Goal: Information Seeking & Learning: Check status

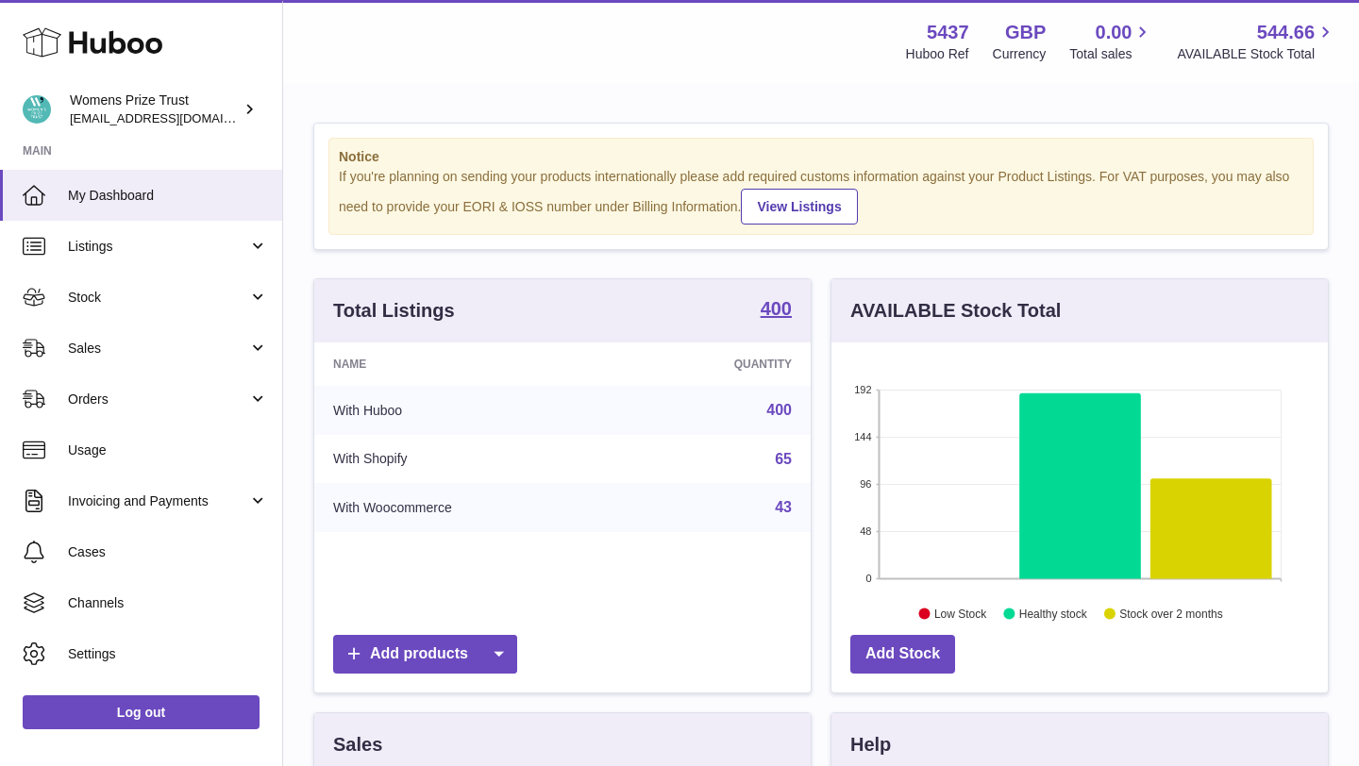
scroll to position [294, 496]
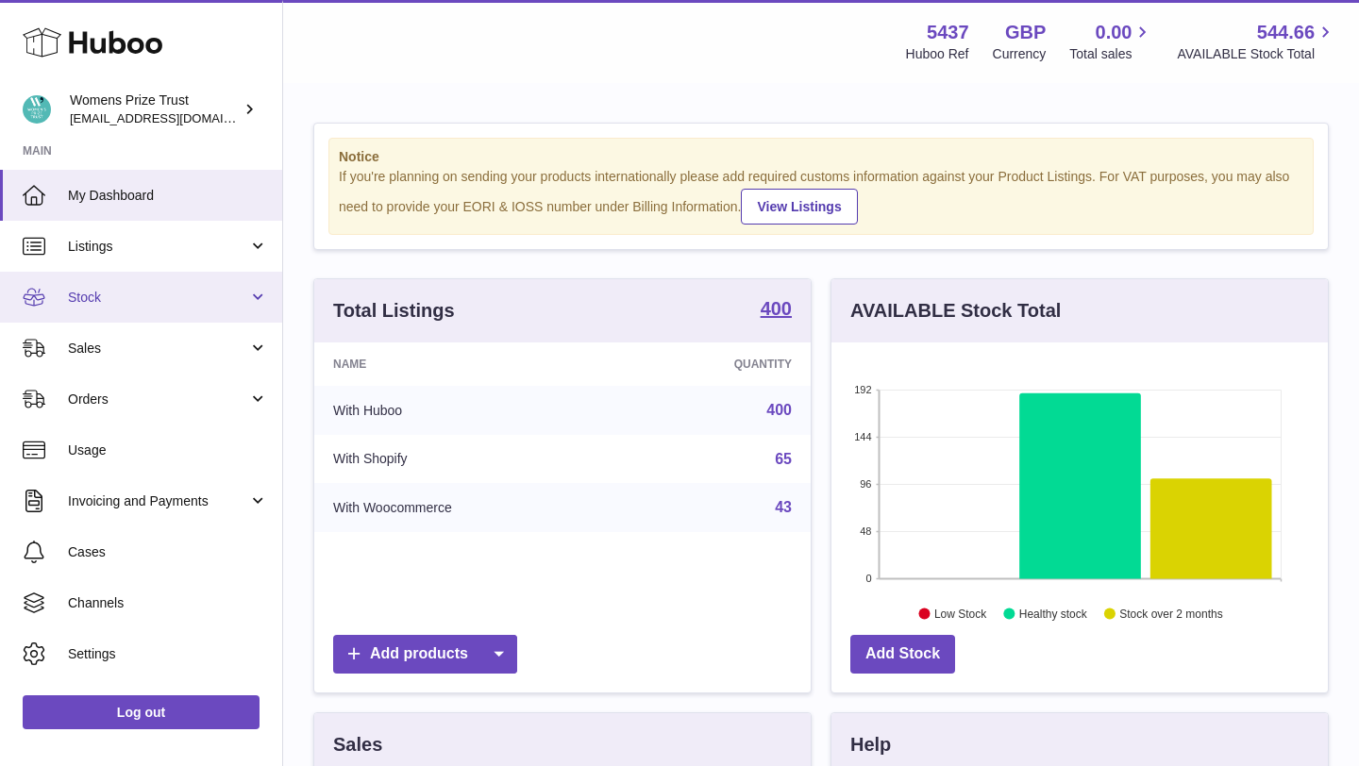
click at [205, 315] on link "Stock" at bounding box center [141, 297] width 282 height 51
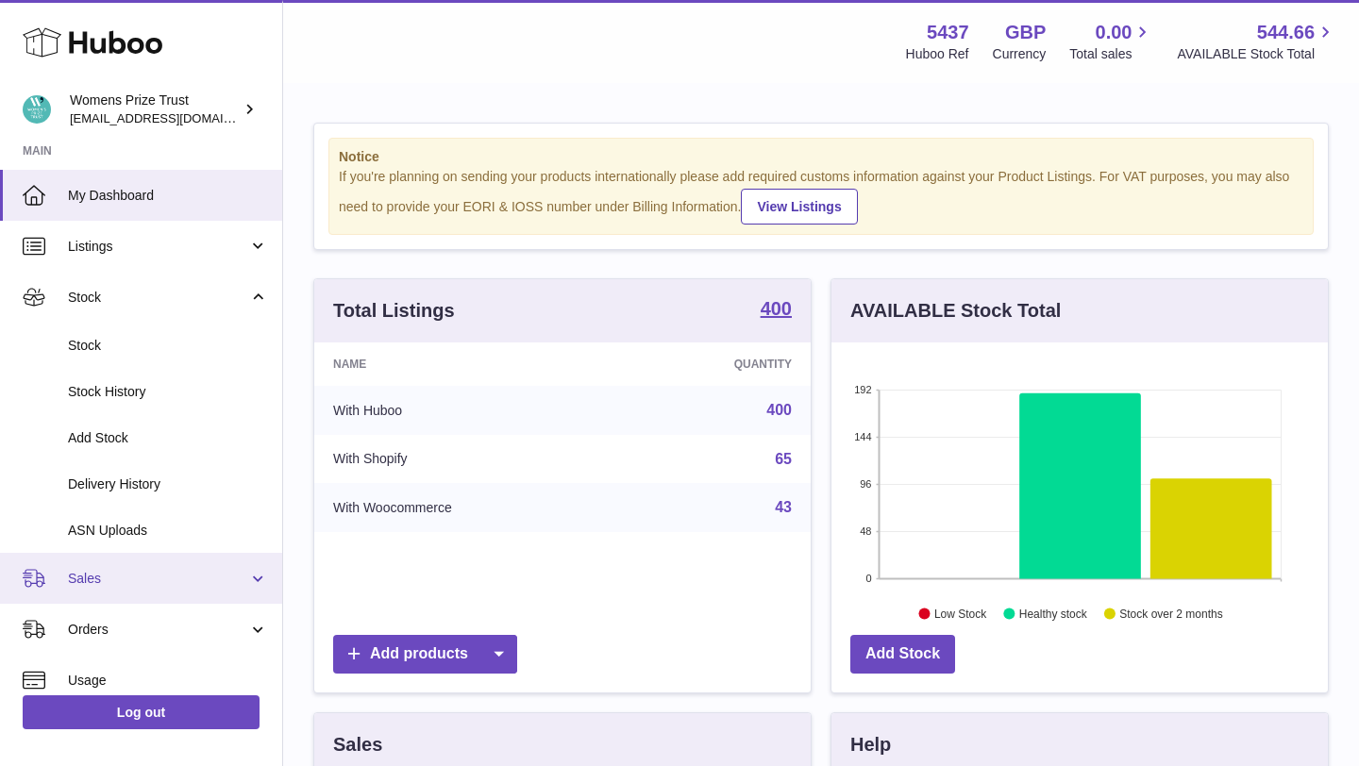
click at [201, 577] on span "Sales" at bounding box center [158, 579] width 180 height 18
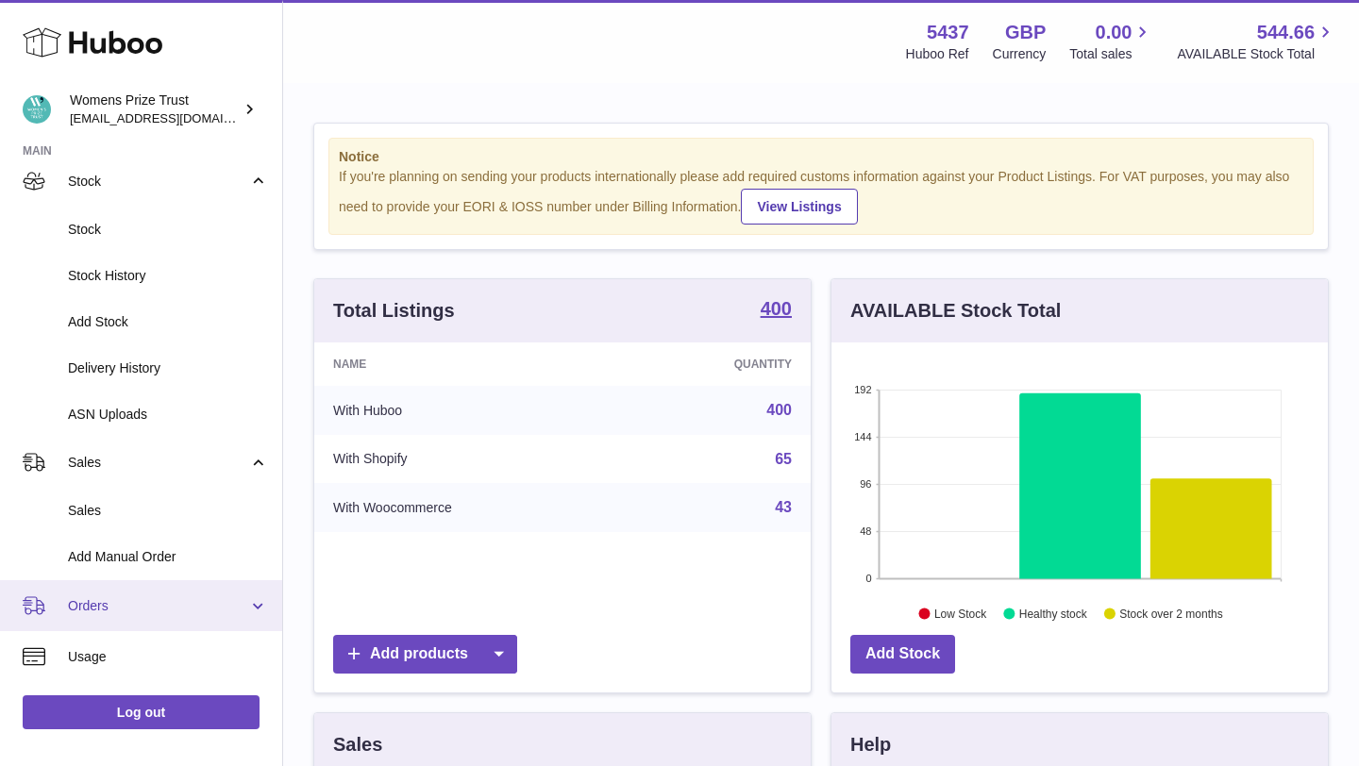
scroll to position [162, 0]
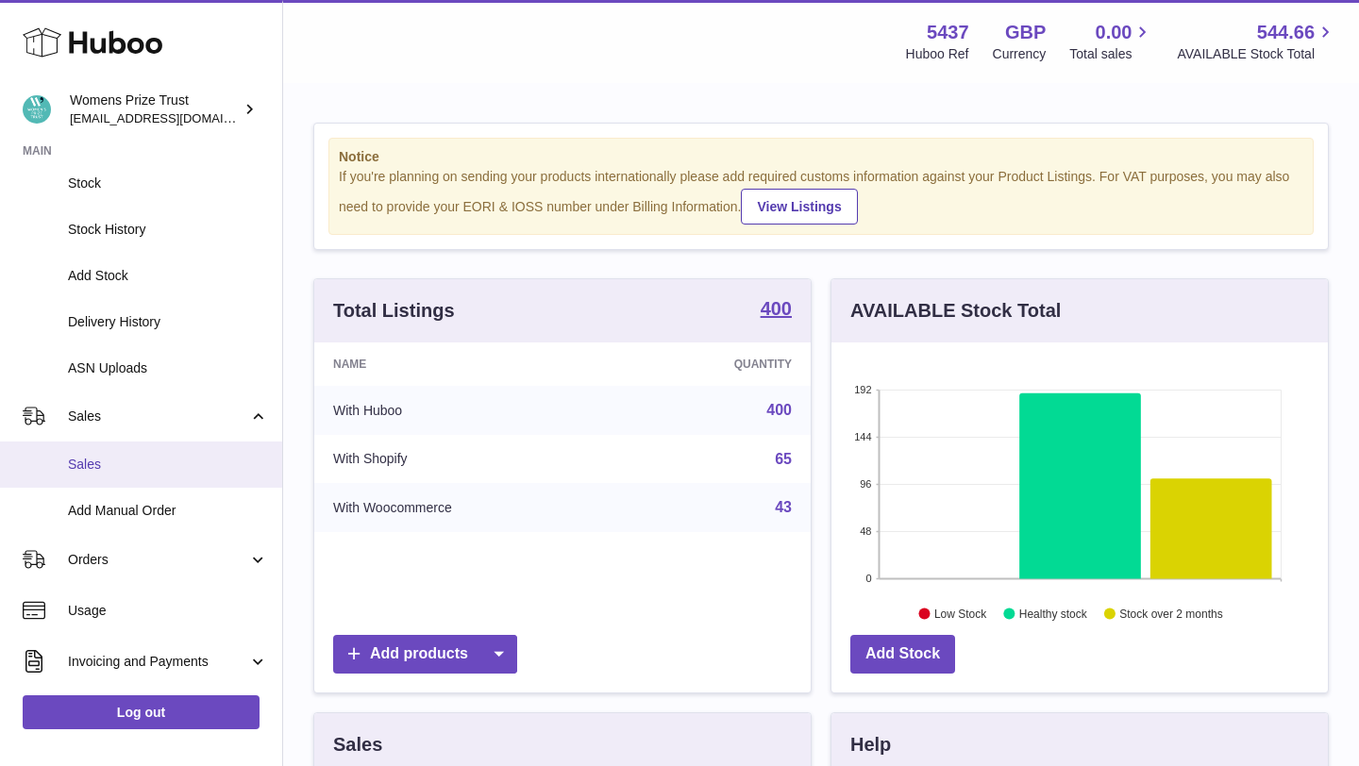
click at [193, 469] on span "Sales" at bounding box center [168, 465] width 200 height 18
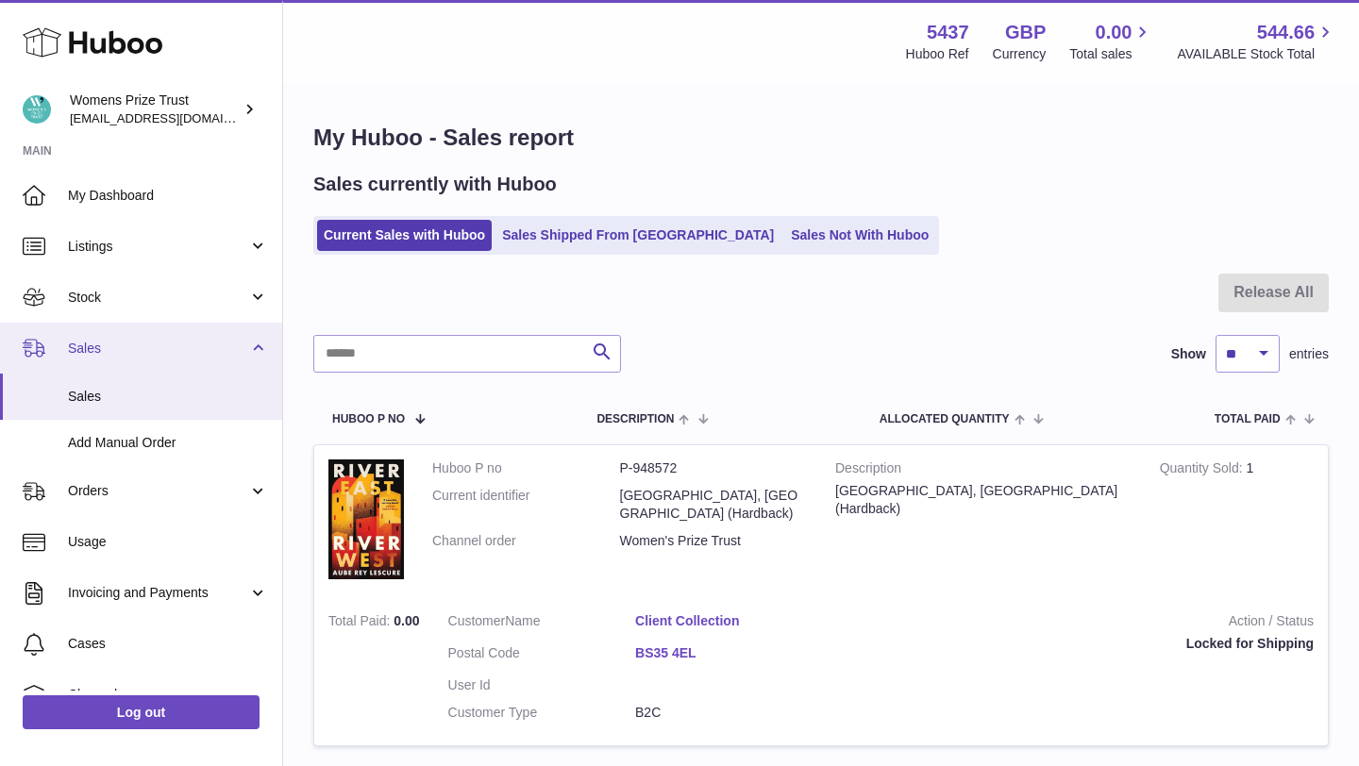
click at [185, 358] on link "Sales" at bounding box center [141, 348] width 282 height 51
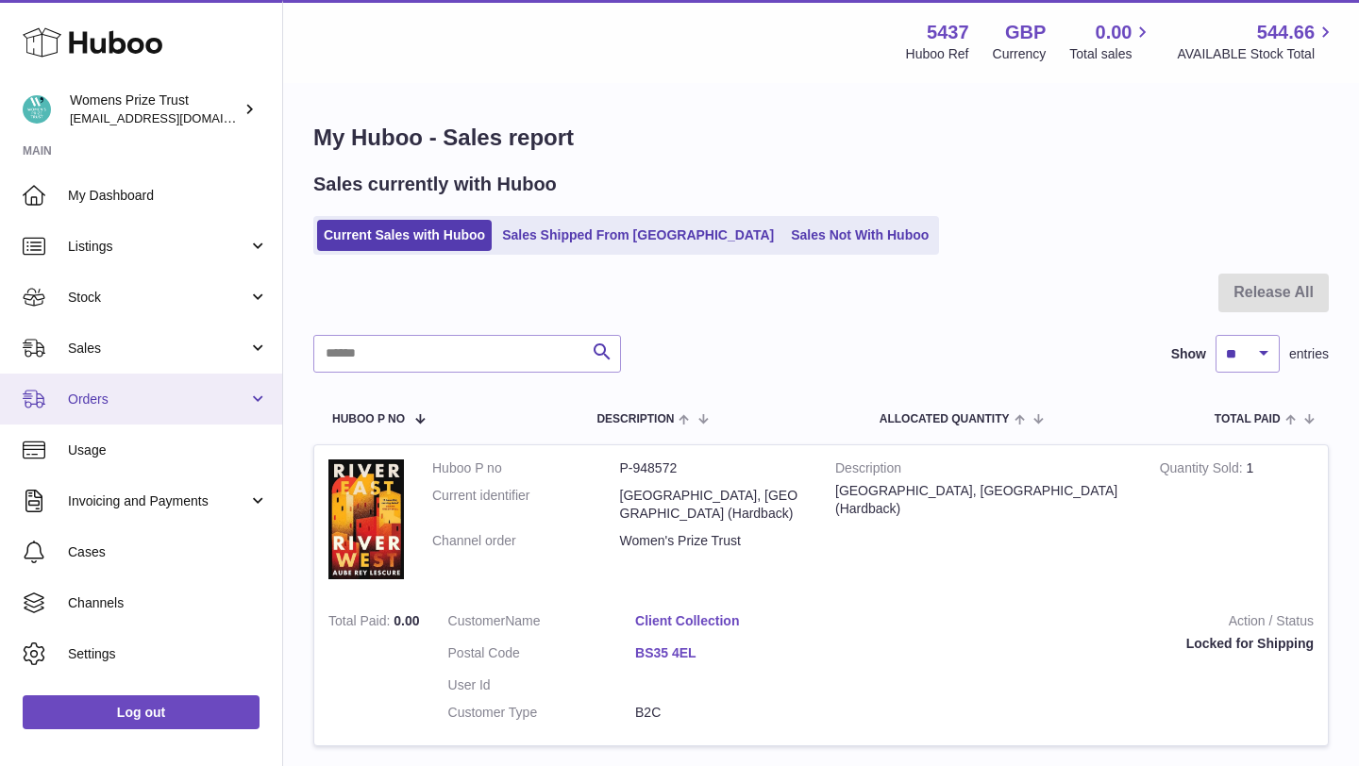
click at [206, 379] on link "Orders" at bounding box center [141, 399] width 282 height 51
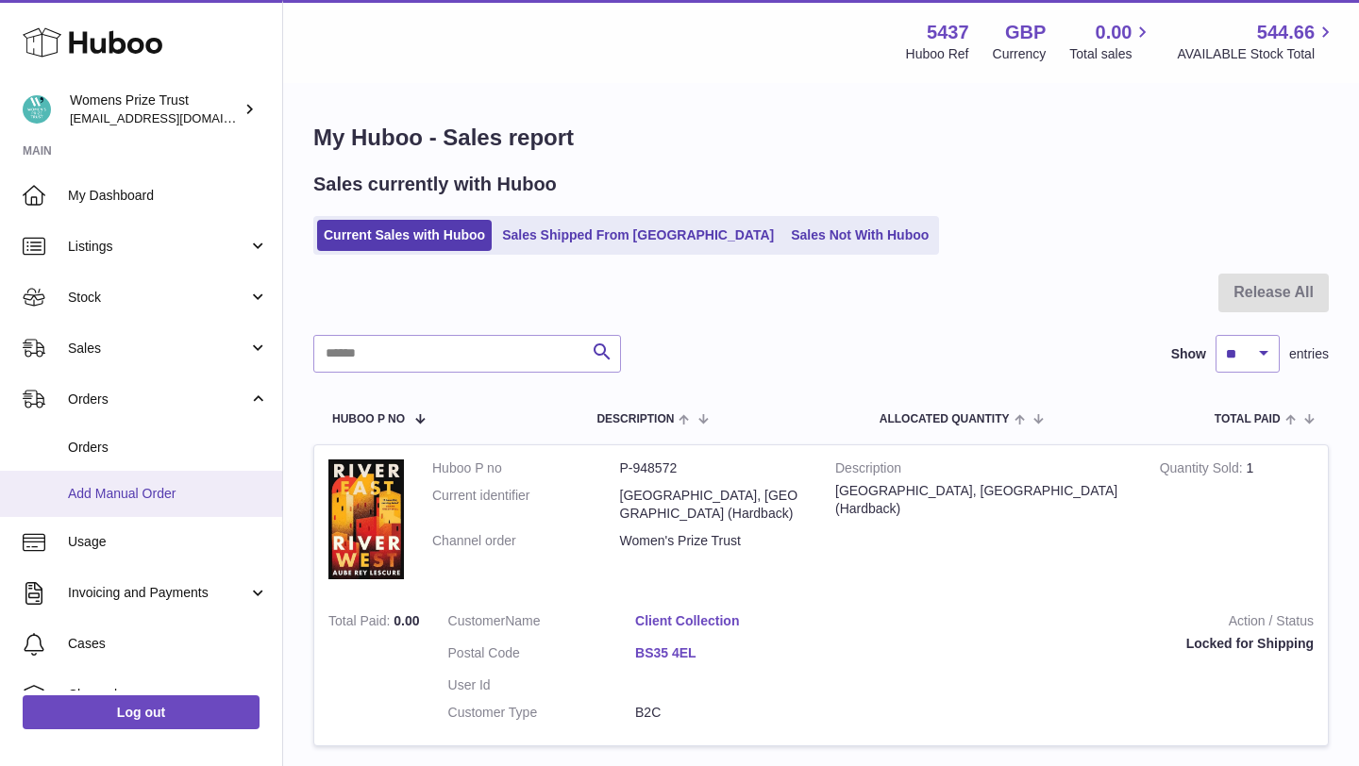
click at [185, 486] on span "Add Manual Order" at bounding box center [168, 494] width 200 height 18
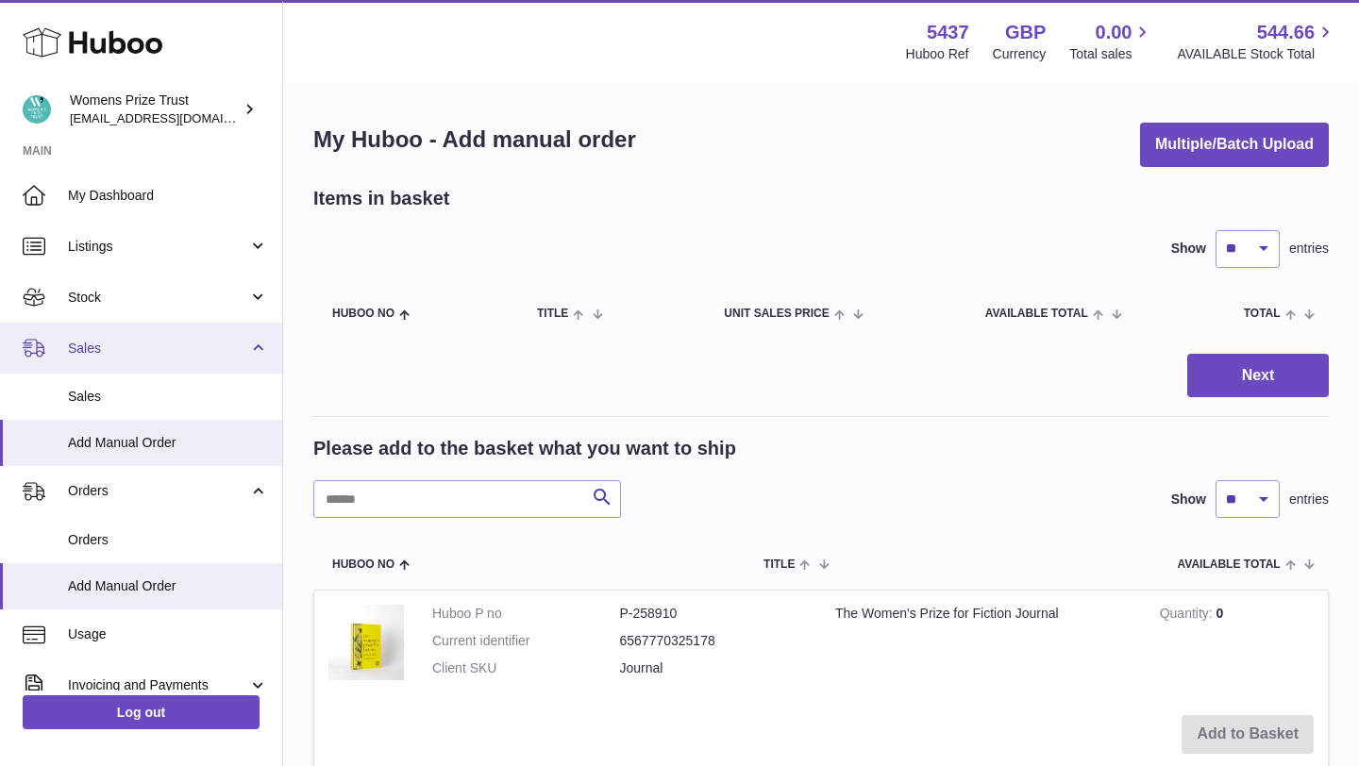
click at [199, 357] on link "Sales" at bounding box center [141, 348] width 282 height 51
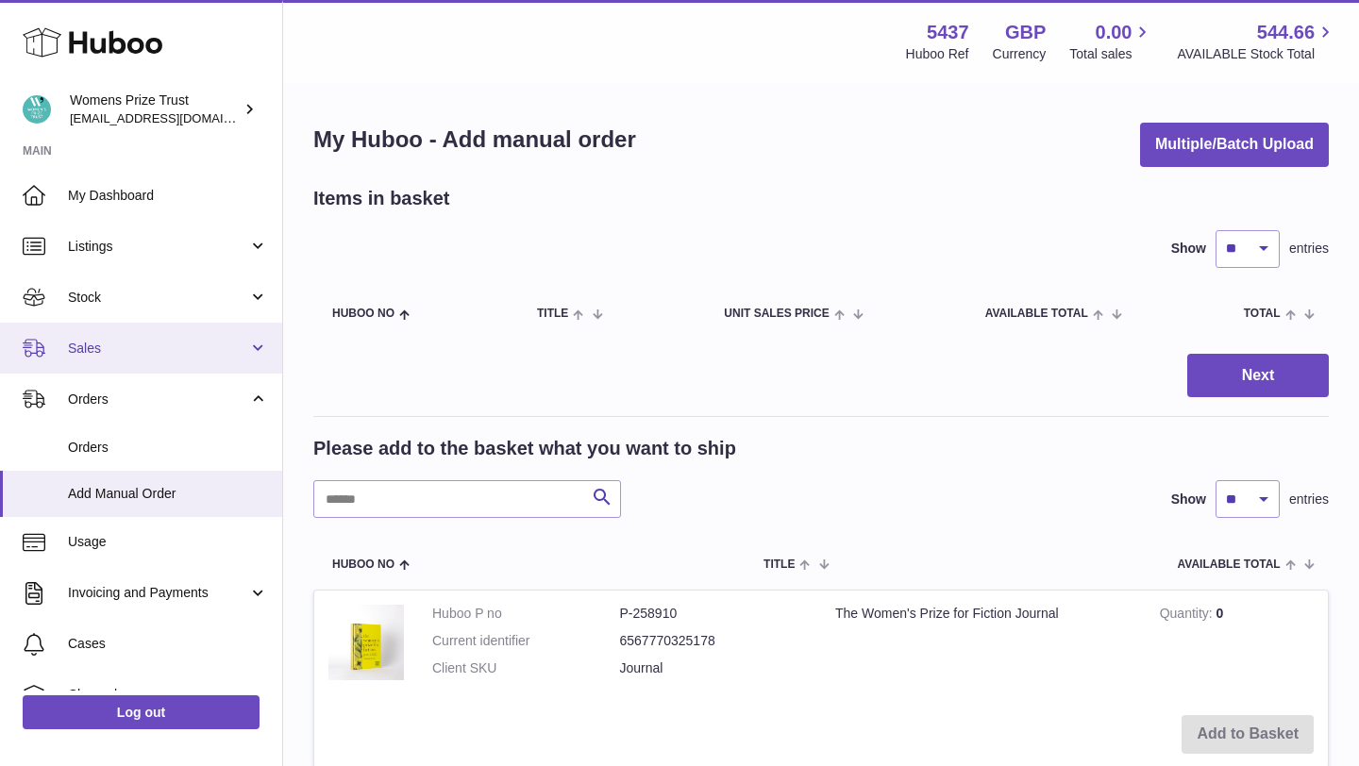
click at [191, 355] on span "Sales" at bounding box center [158, 349] width 180 height 18
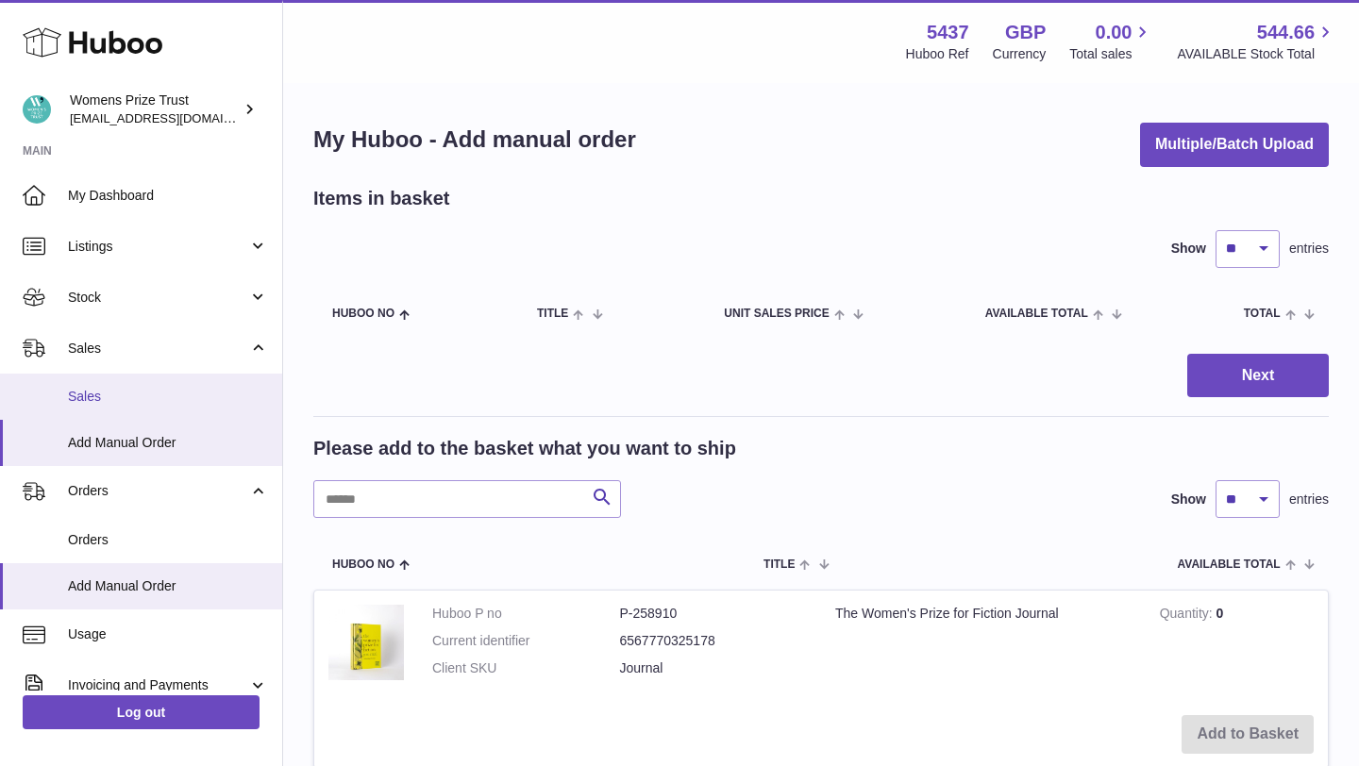
click at [175, 395] on span "Sales" at bounding box center [168, 397] width 200 height 18
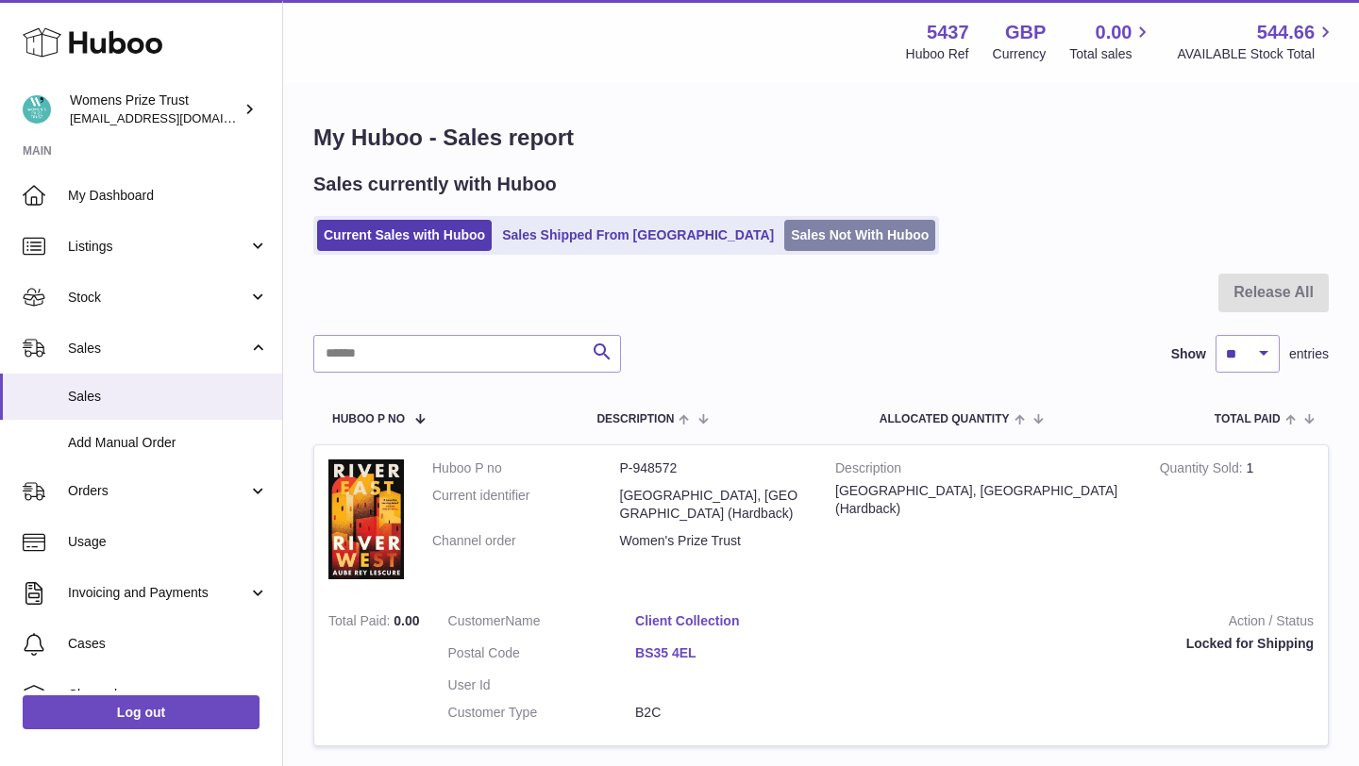
click at [786, 232] on link "Sales Not With Huboo" at bounding box center [859, 235] width 151 height 31
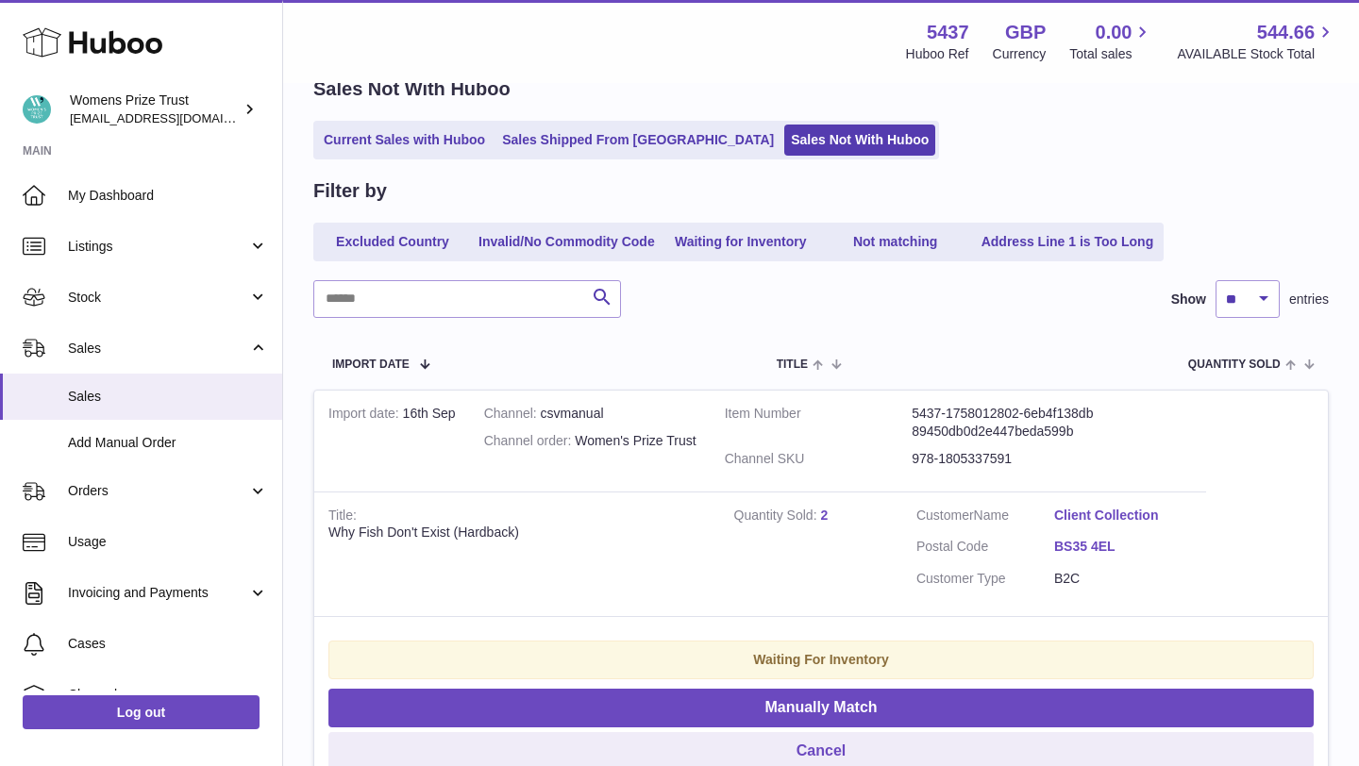
scroll to position [113, 0]
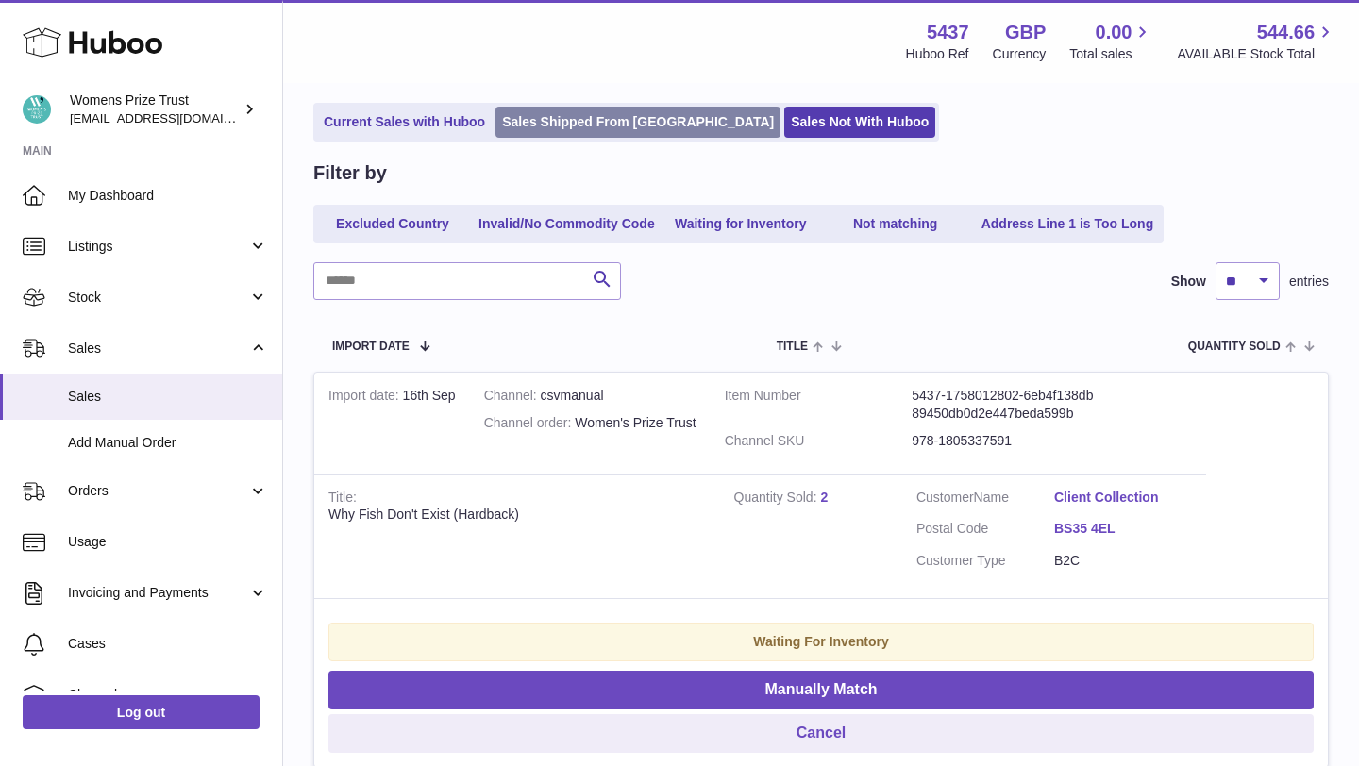
click at [600, 129] on link "Sales Shipped From [GEOGRAPHIC_DATA]" at bounding box center [637, 122] width 285 height 31
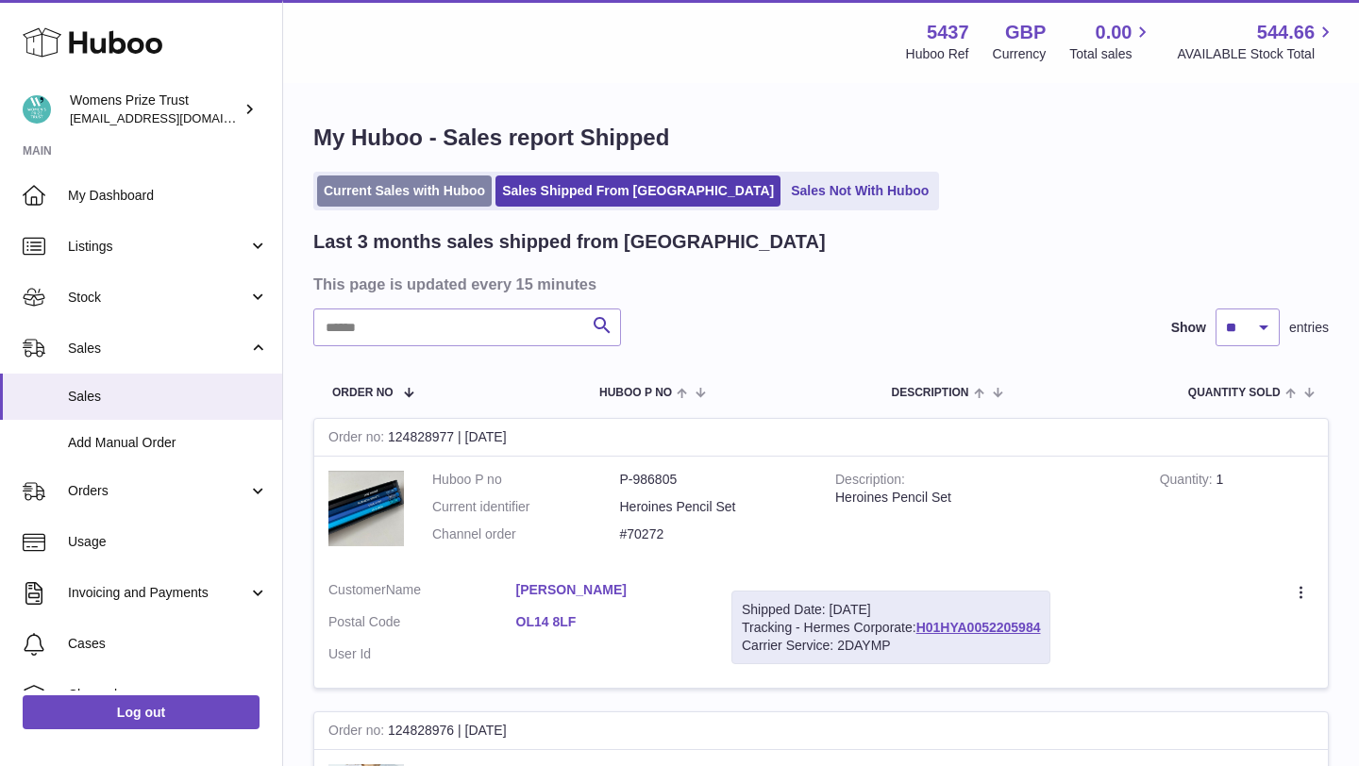
click at [401, 204] on link "Current Sales with Huboo" at bounding box center [404, 191] width 175 height 31
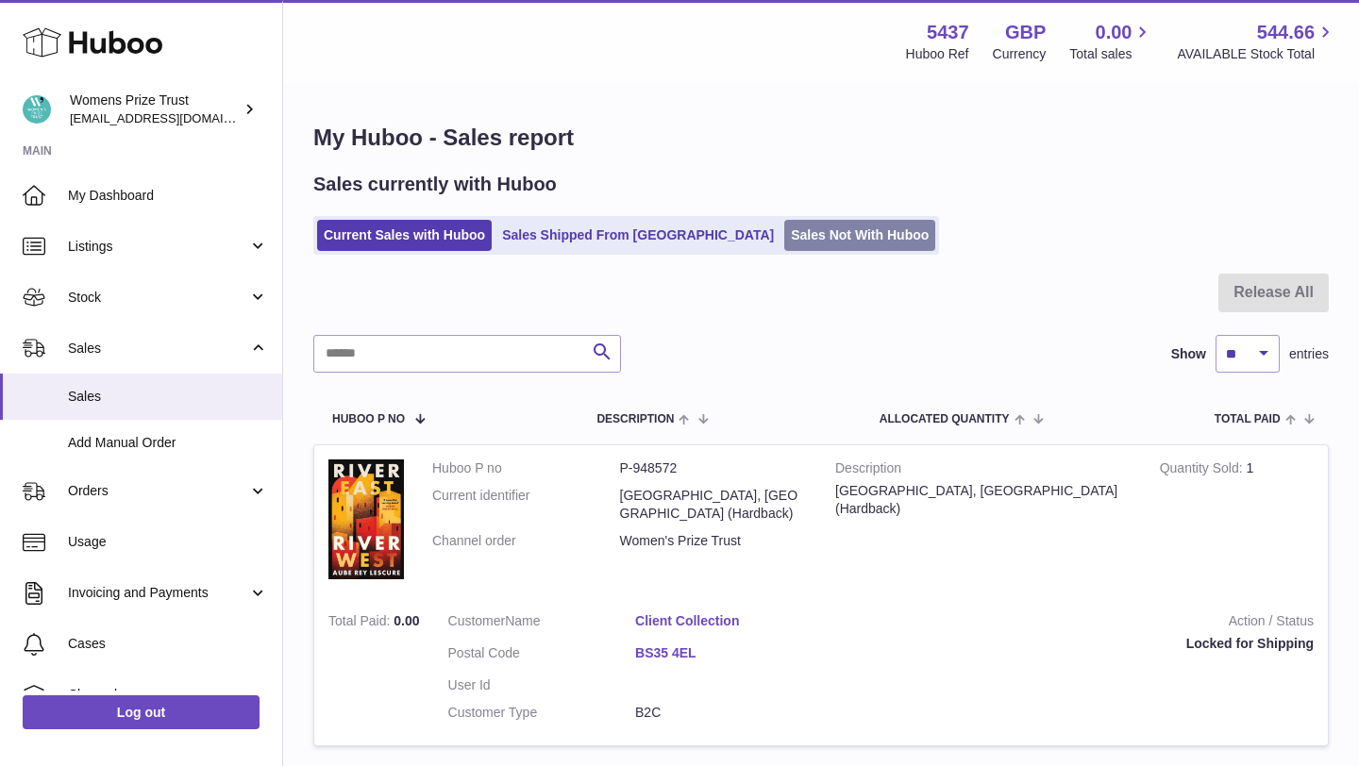
click at [784, 231] on link "Sales Not With Huboo" at bounding box center [859, 235] width 151 height 31
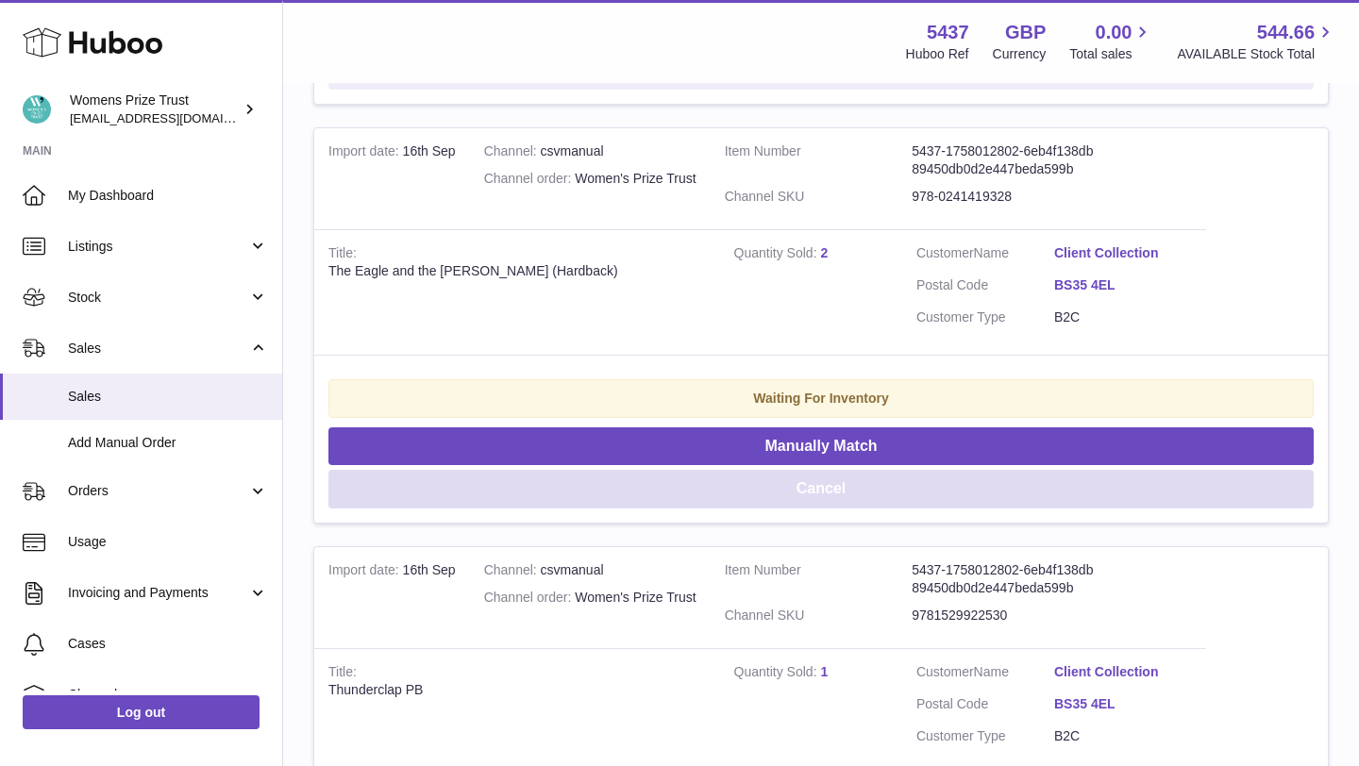
scroll to position [1616, 0]
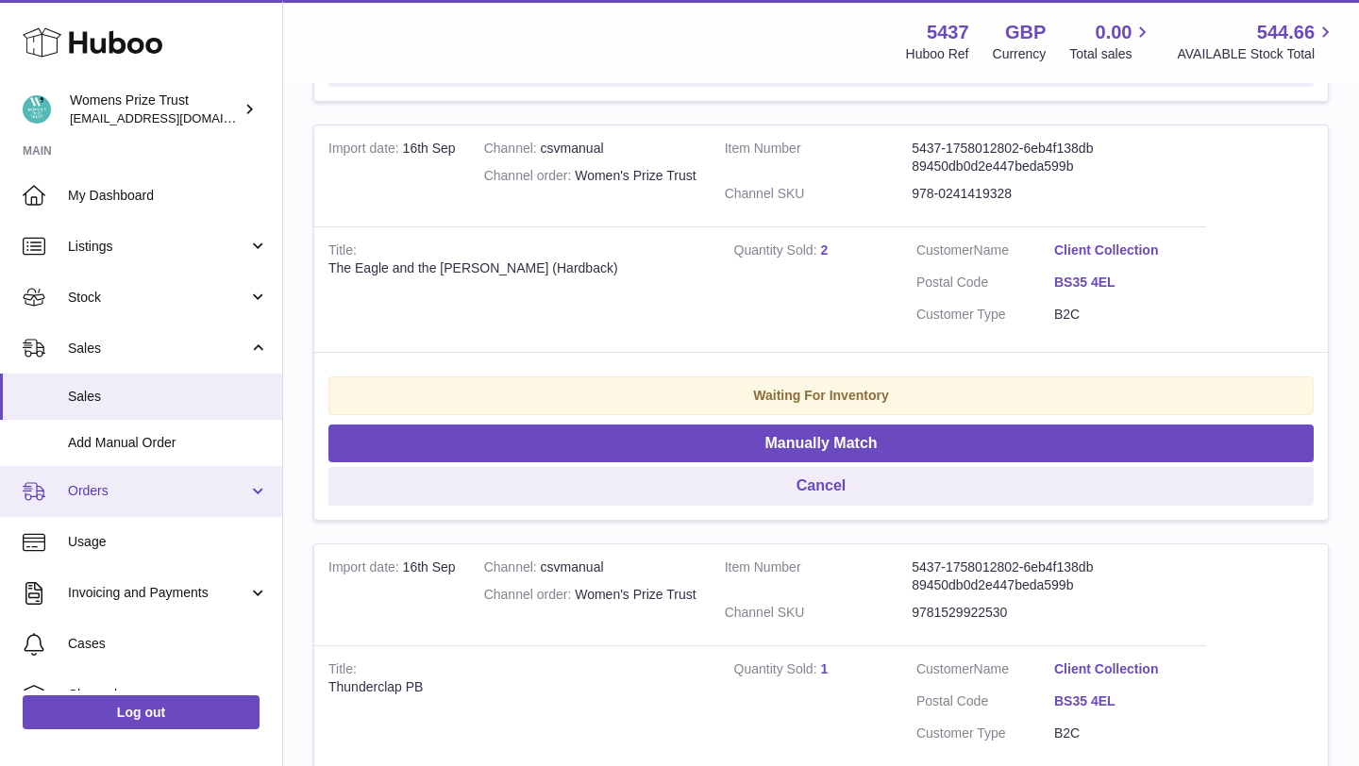
click at [210, 510] on link "Orders" at bounding box center [141, 491] width 282 height 51
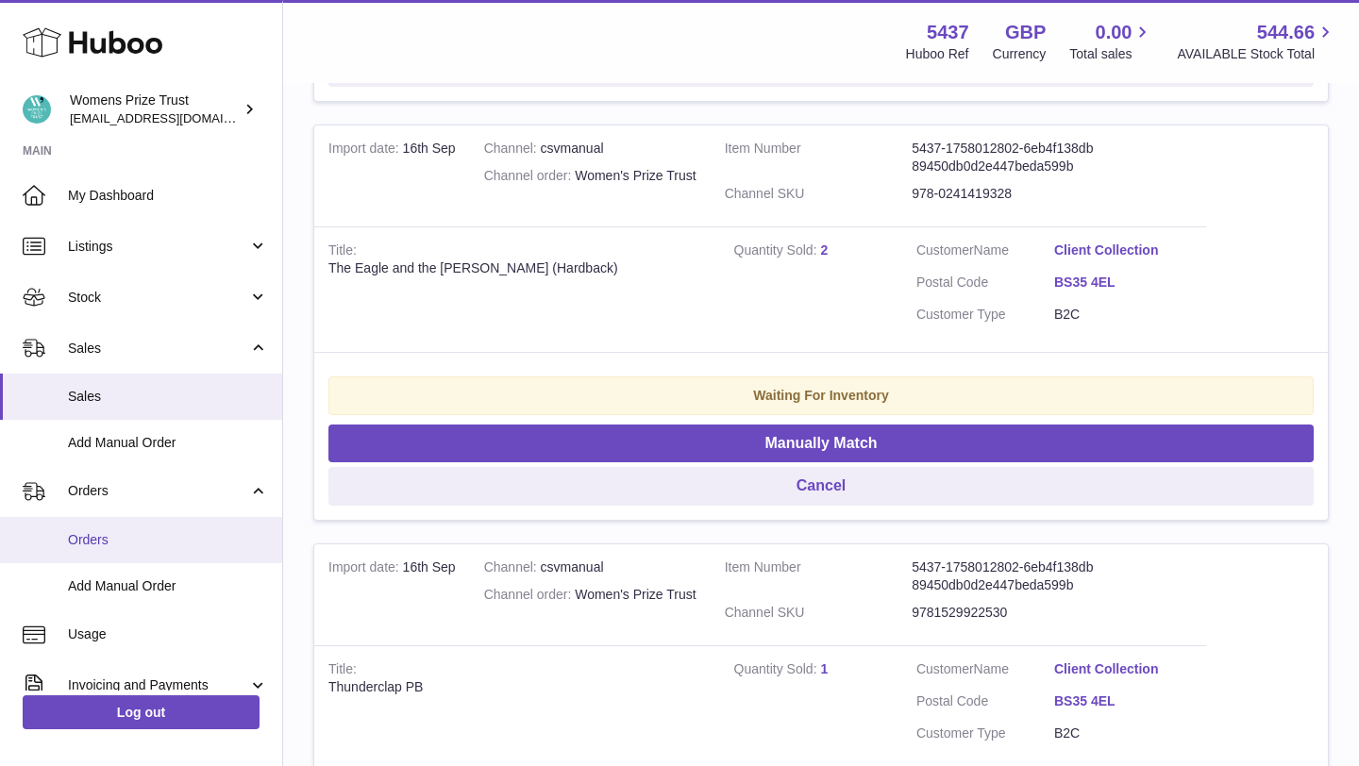
click at [185, 526] on link "Orders" at bounding box center [141, 540] width 282 height 46
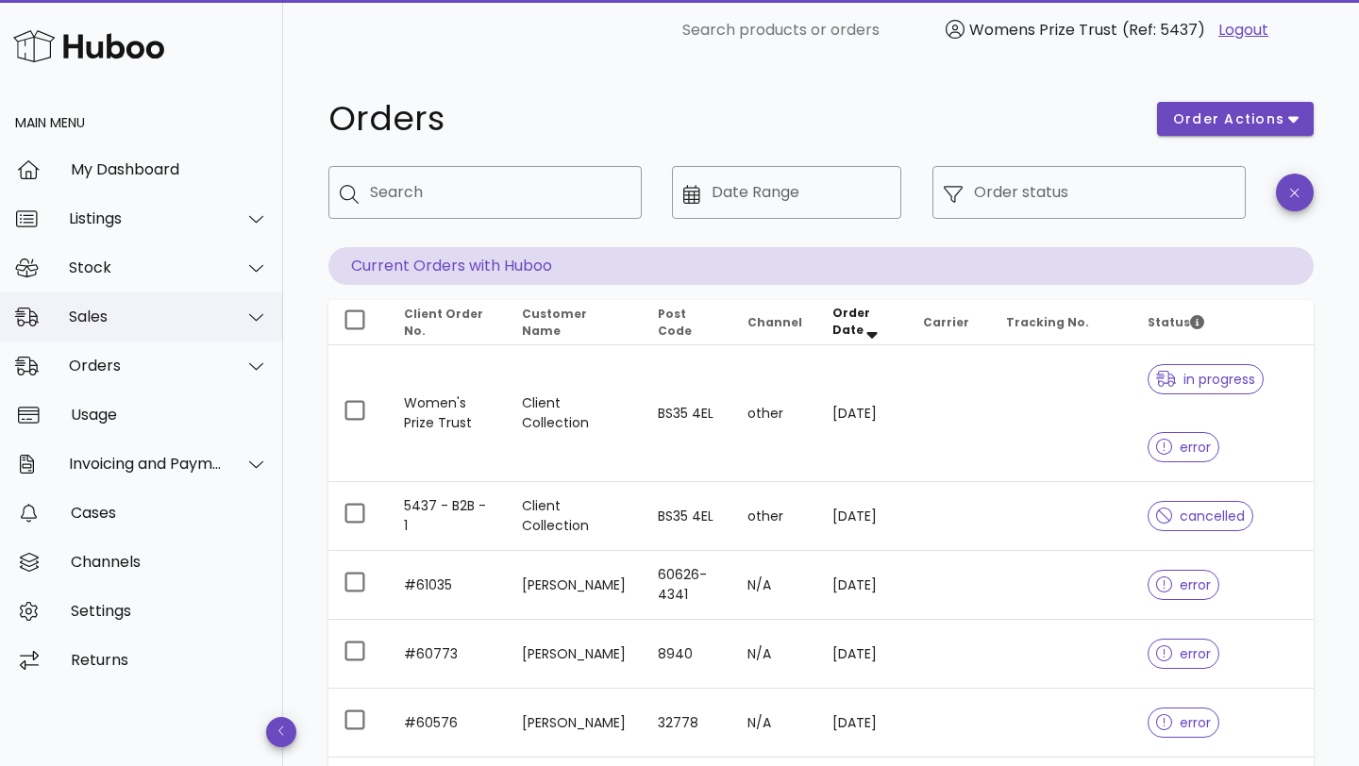
click at [169, 327] on div "Sales" at bounding box center [141, 317] width 283 height 49
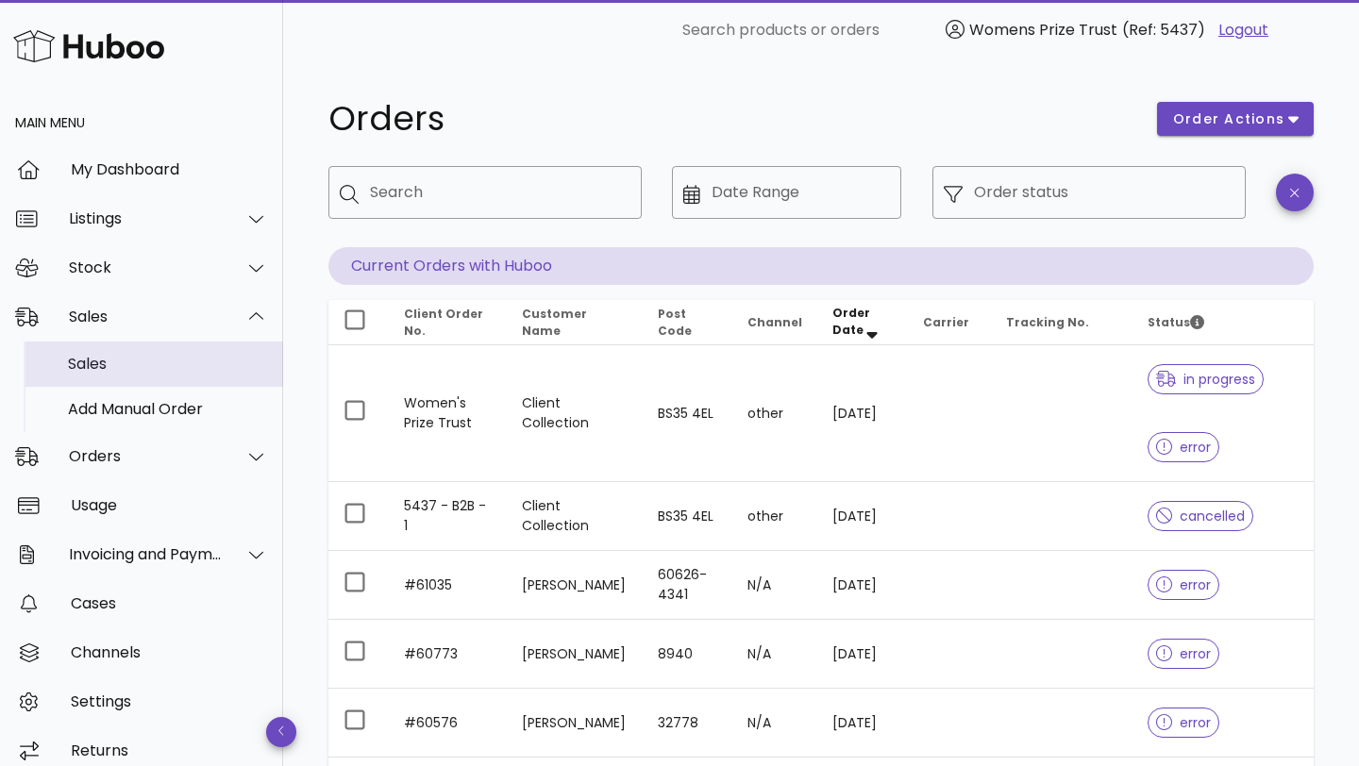
click at [159, 354] on div "Sales" at bounding box center [168, 363] width 200 height 41
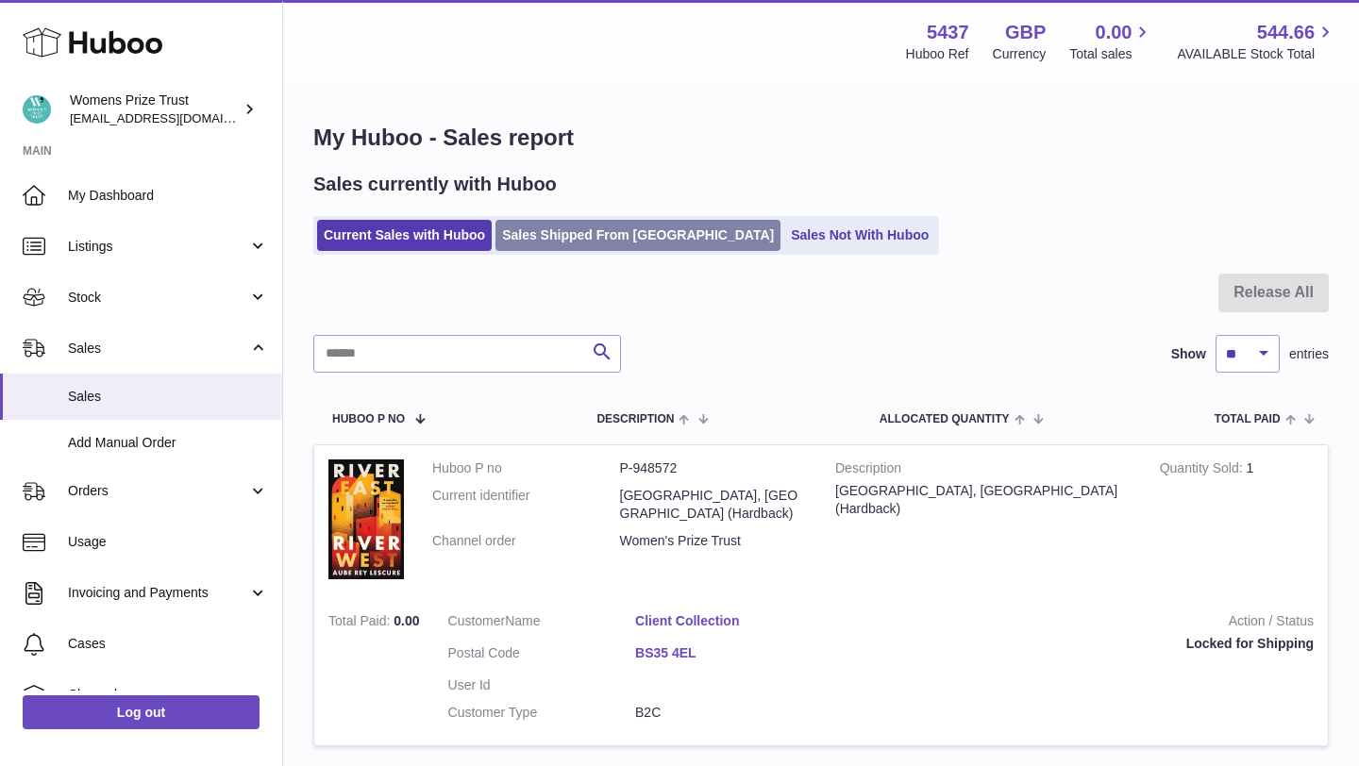
click at [633, 234] on link "Sales Shipped From [GEOGRAPHIC_DATA]" at bounding box center [637, 235] width 285 height 31
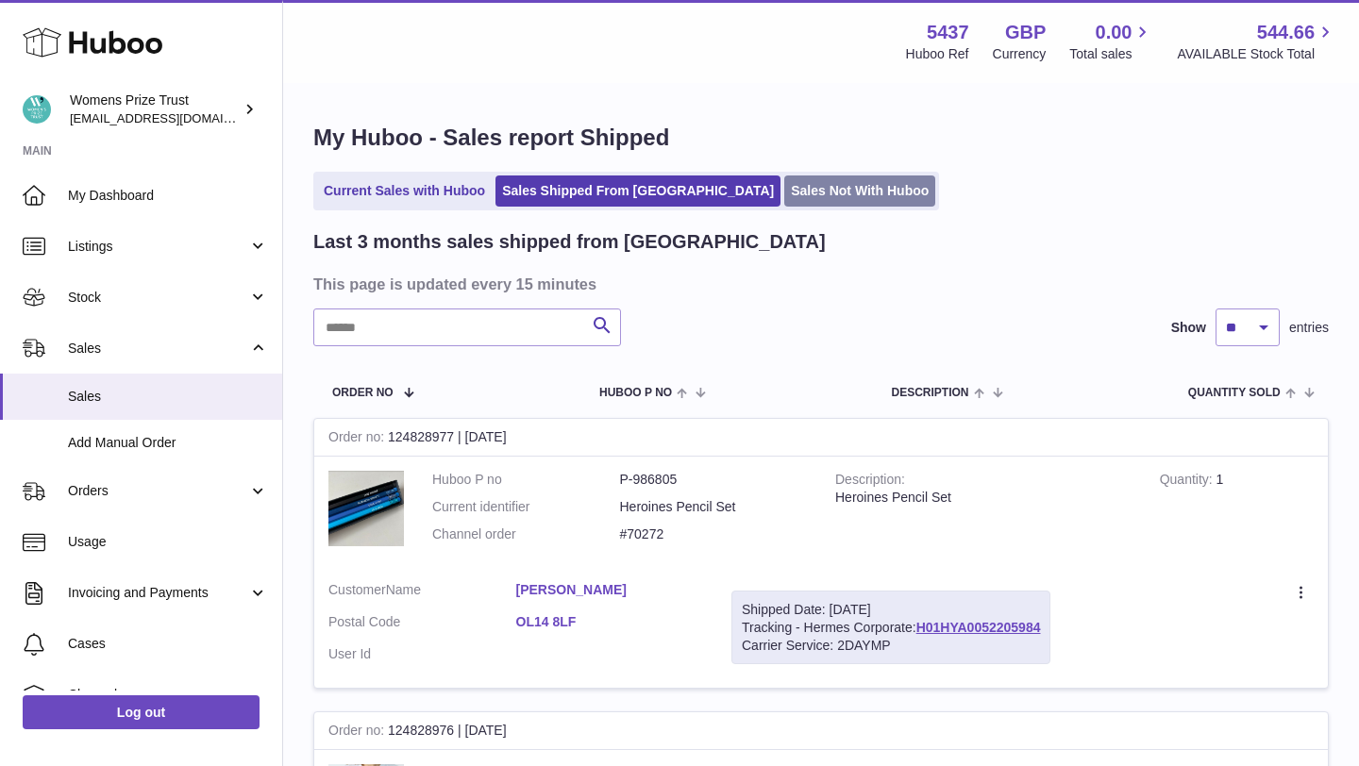
click at [795, 178] on link "Sales Not With Huboo" at bounding box center [859, 191] width 151 height 31
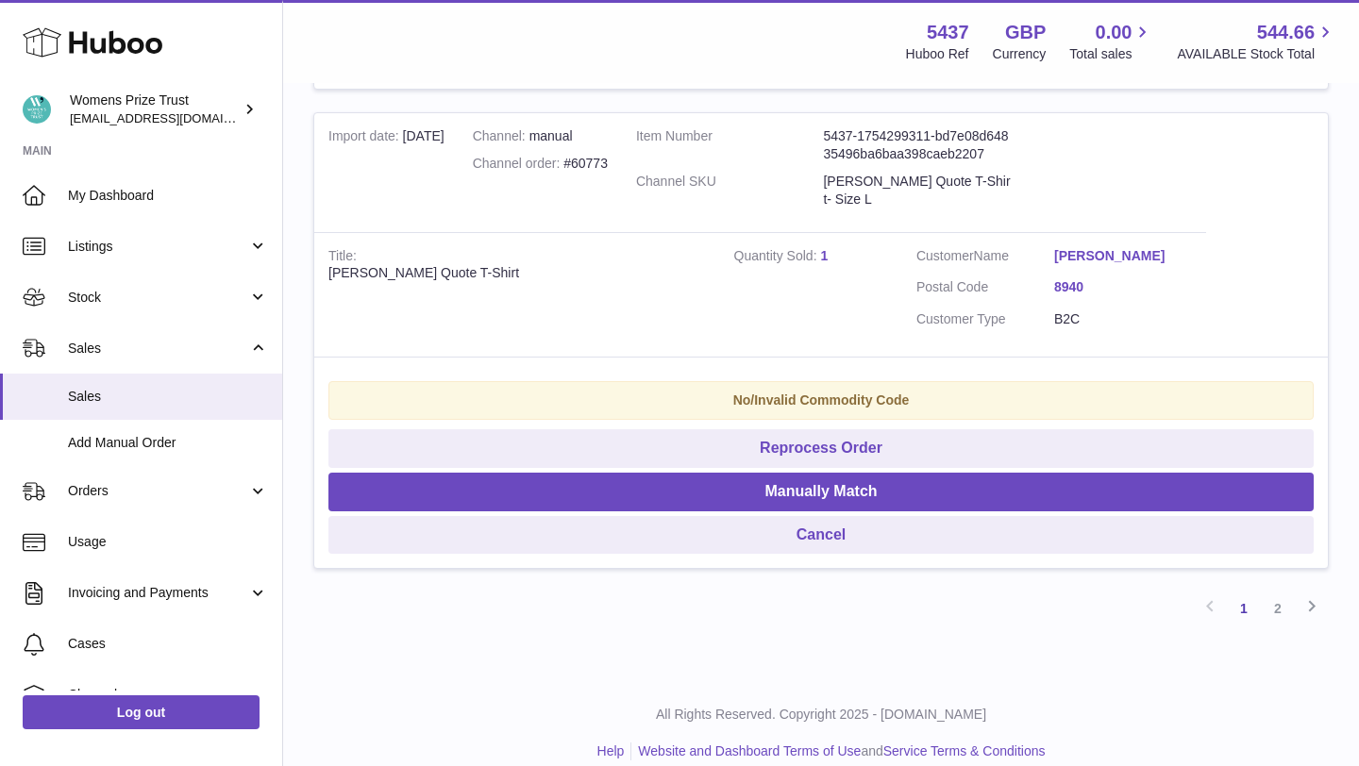
scroll to position [4227, 0]
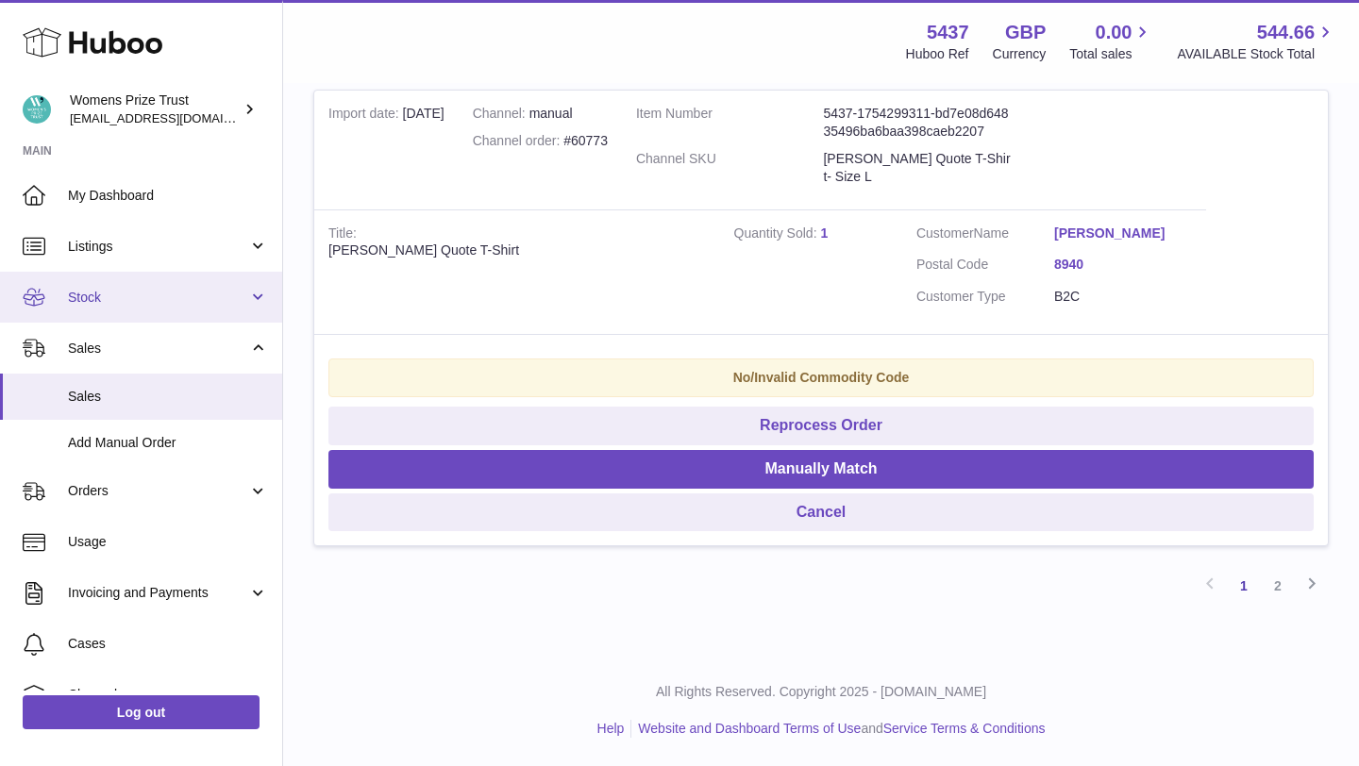
click at [209, 297] on span "Stock" at bounding box center [158, 298] width 180 height 18
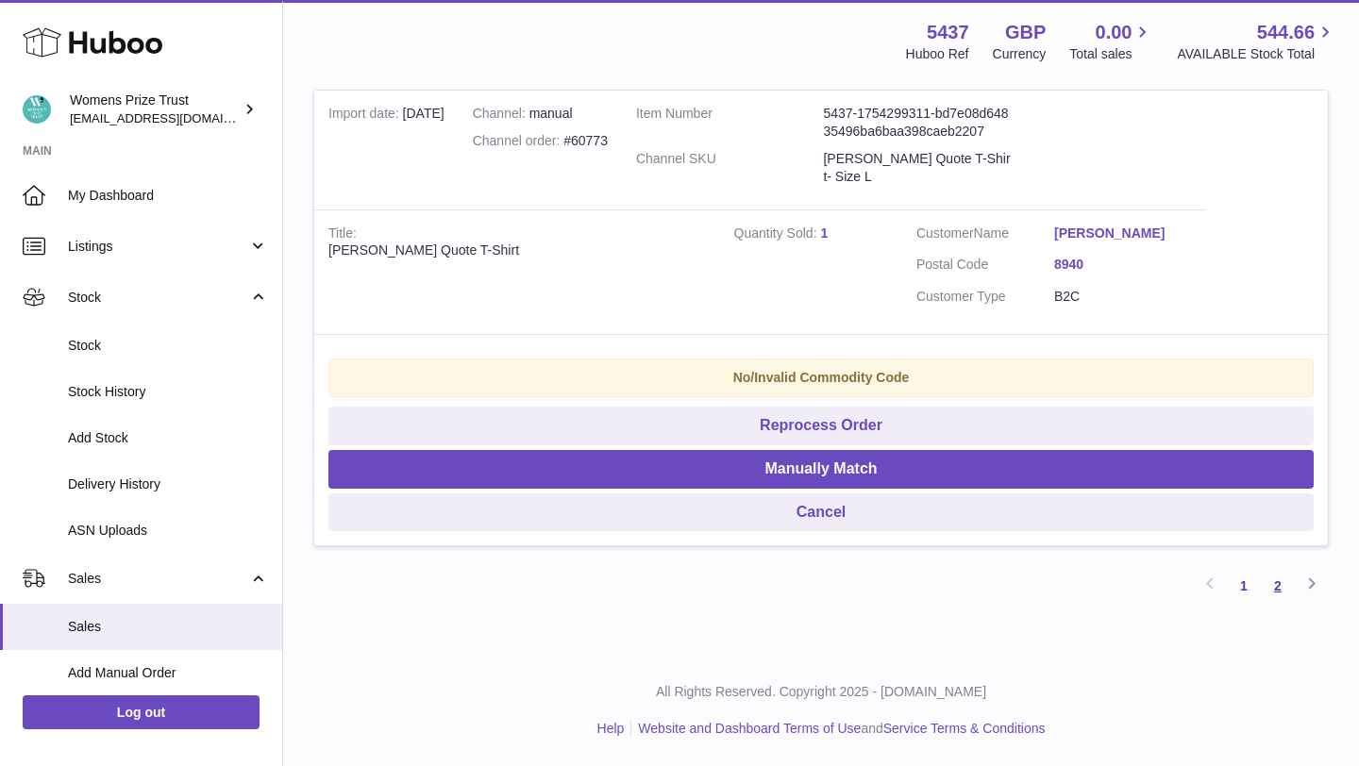
click at [1286, 585] on link "2" at bounding box center [1278, 586] width 34 height 34
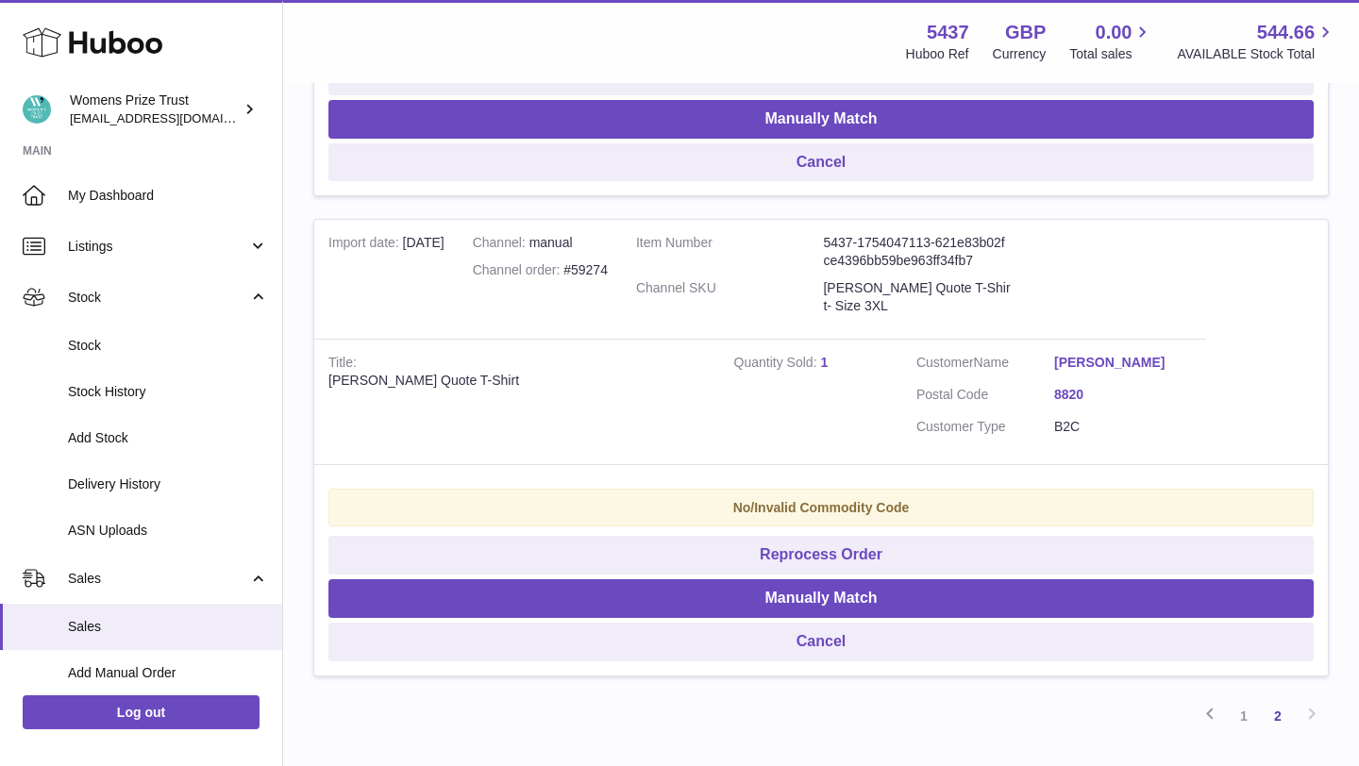
scroll to position [876, 0]
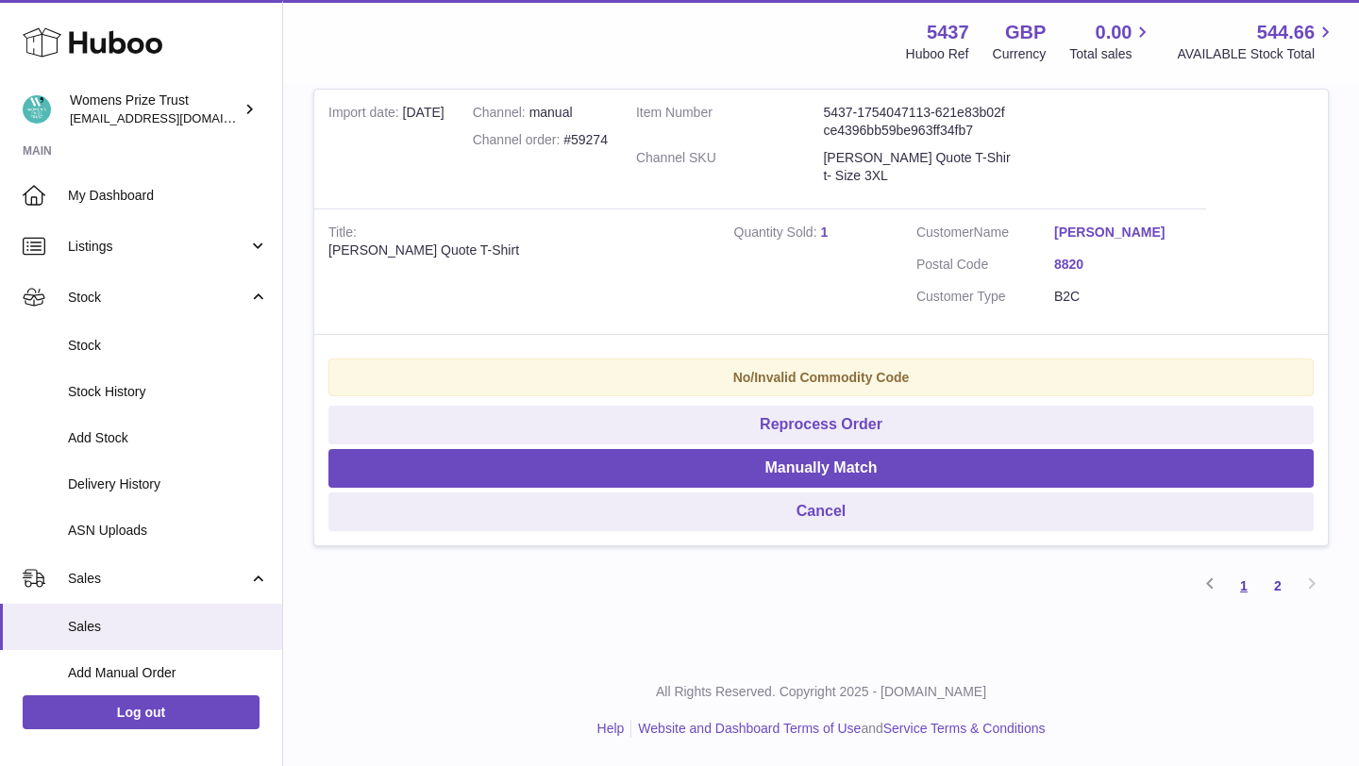
click at [1242, 582] on link "1" at bounding box center [1244, 586] width 34 height 34
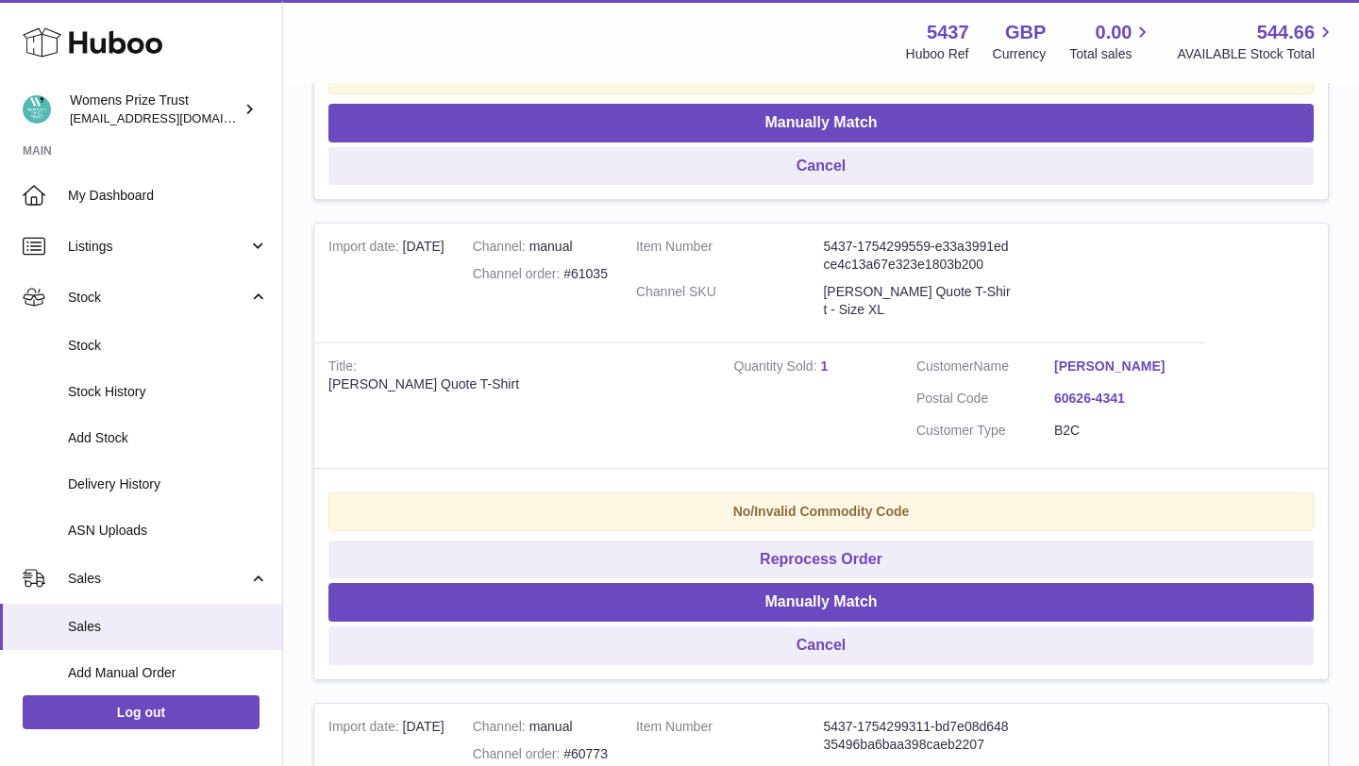
scroll to position [3392, 0]
